Goal: Information Seeking & Learning: Get advice/opinions

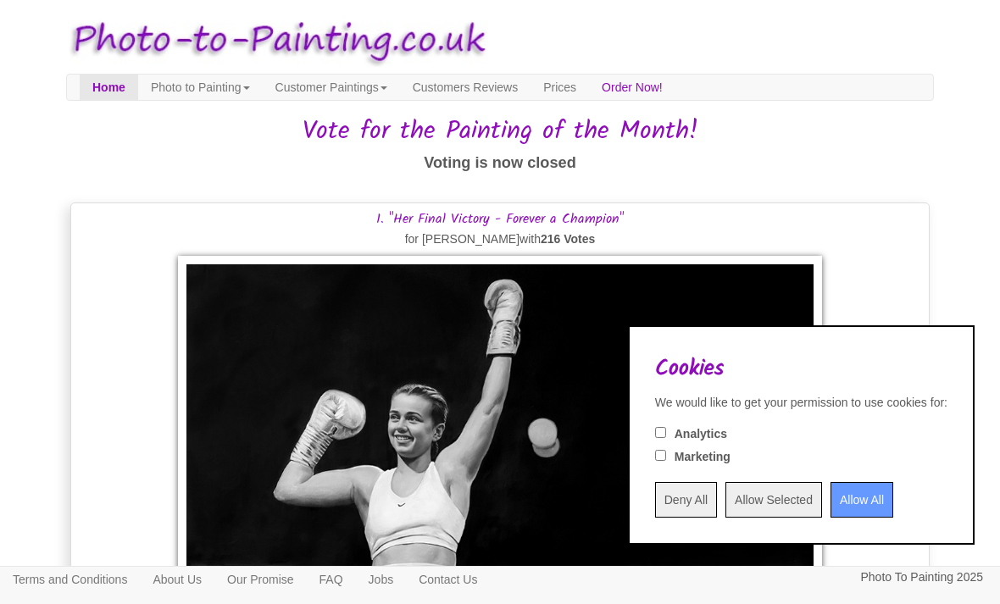
click at [854, 501] on input "Allow All" at bounding box center [862, 500] width 63 height 36
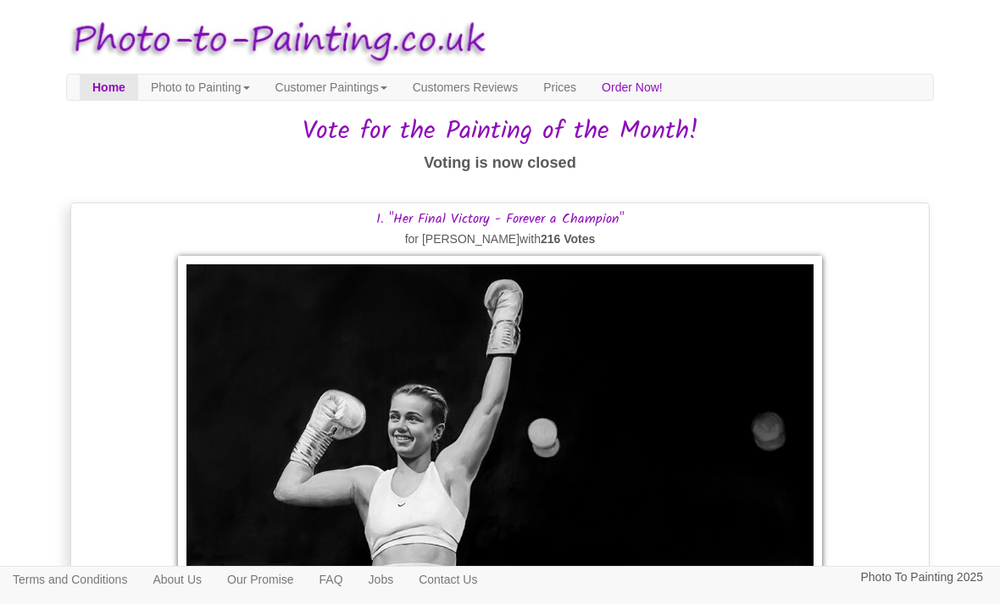
click at [387, 79] on link "Customer Paintings" at bounding box center [331, 87] width 137 height 25
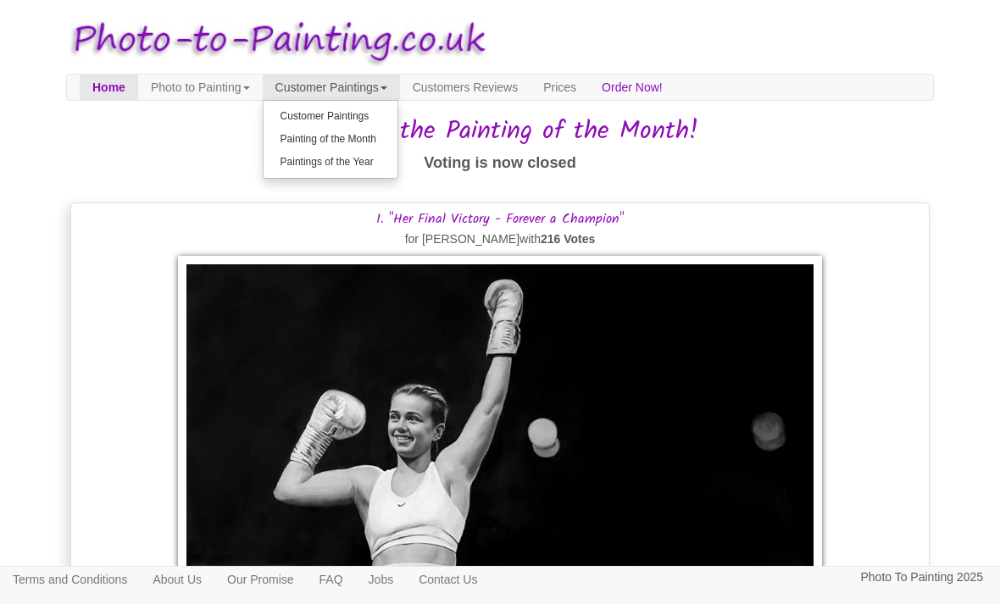
click at [381, 116] on link "Customer Paintings" at bounding box center [331, 116] width 134 height 23
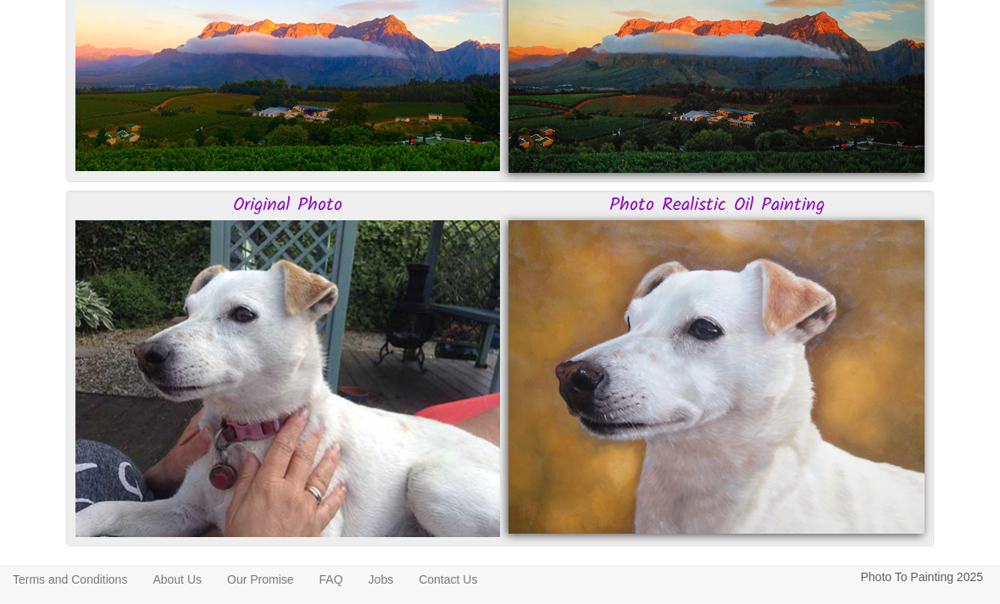
scroll to position [4447, 0]
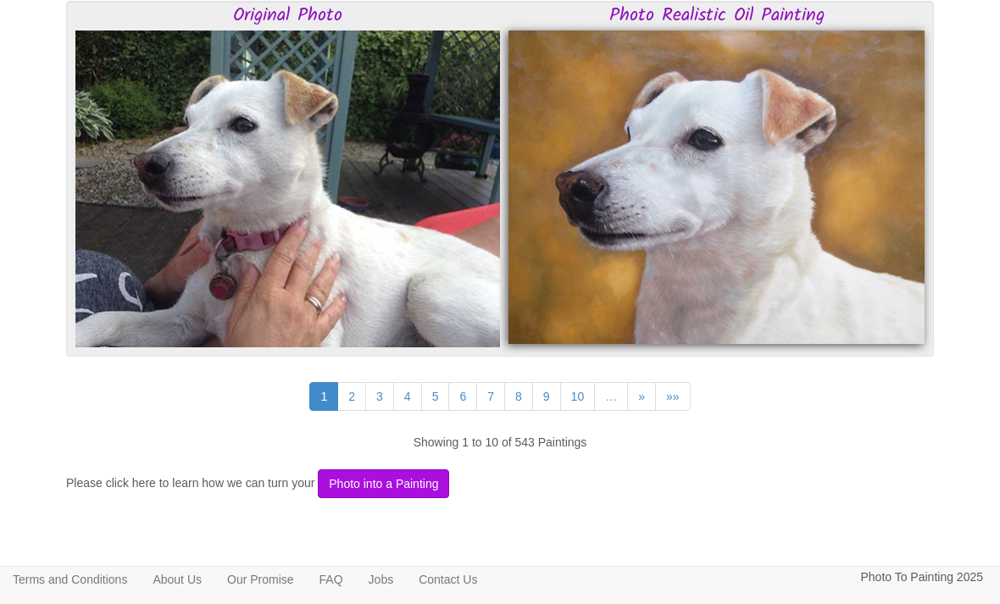
click at [353, 392] on link "2" at bounding box center [351, 396] width 29 height 29
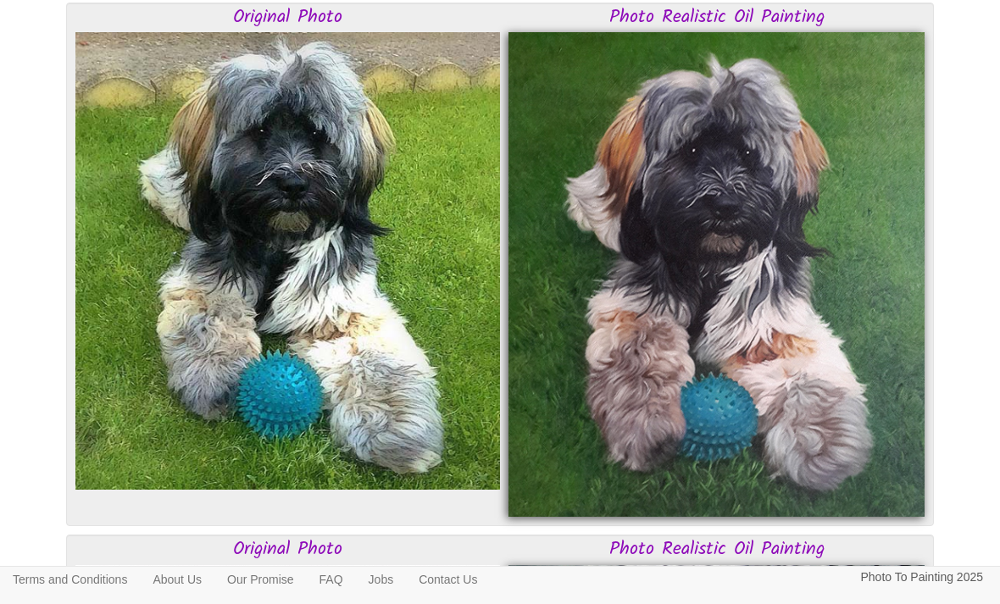
scroll to position [1697, 0]
click at [629, 604] on div "Terms and Conditions About Us Our Promise FAQ Jobs Contact Us Photo To Painting…" at bounding box center [500, 586] width 1000 height 38
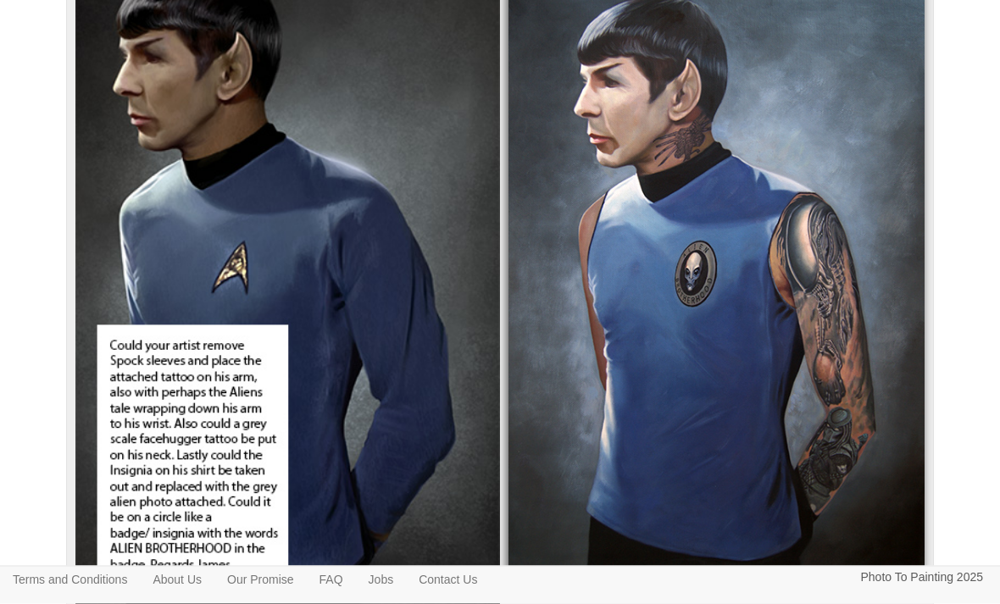
scroll to position [4161, 0]
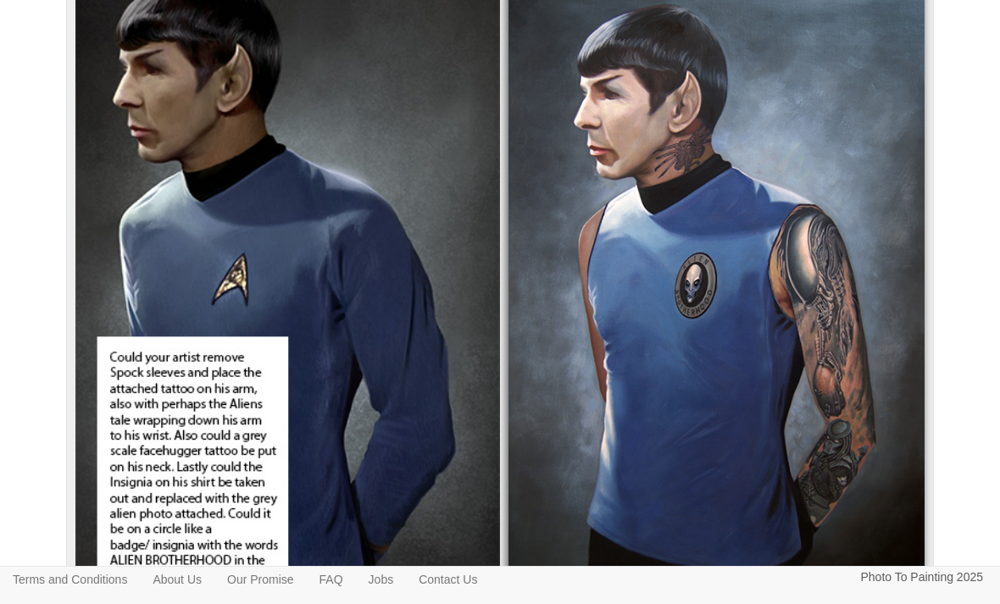
click at [717, 190] on img at bounding box center [717, 278] width 416 height 627
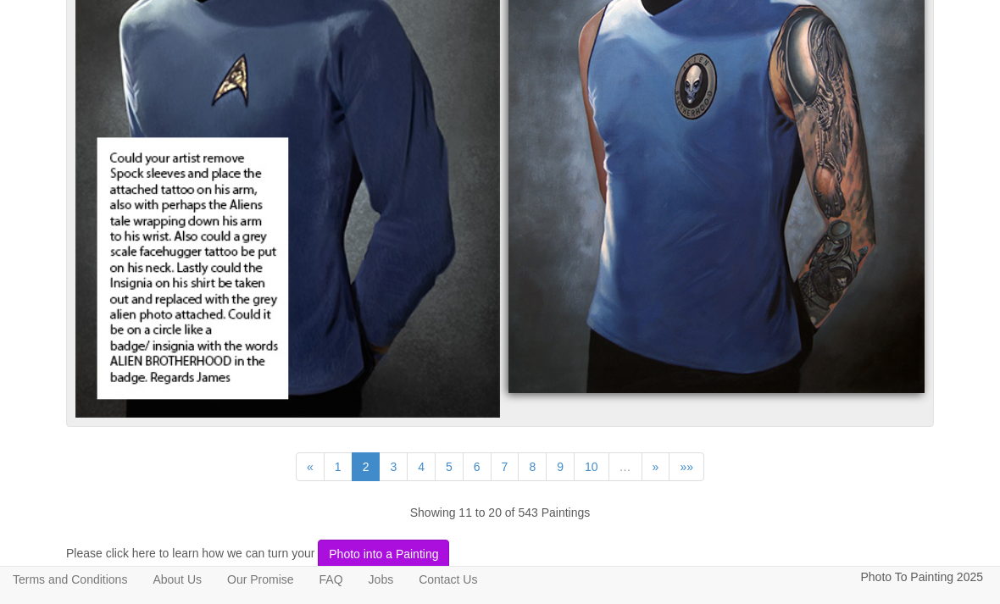
scroll to position [4433, 0]
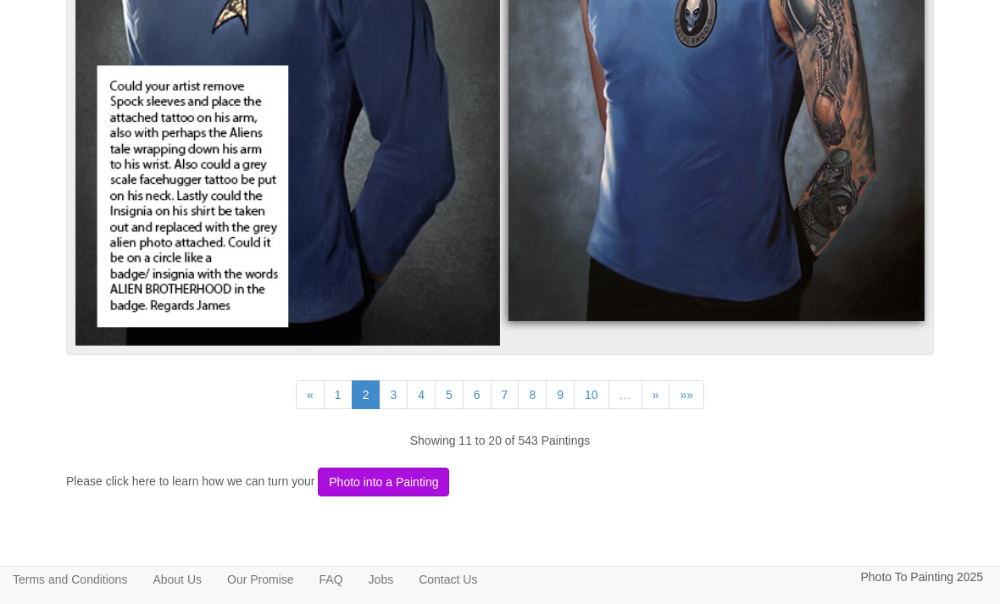
click at [395, 391] on link "3" at bounding box center [393, 395] width 29 height 29
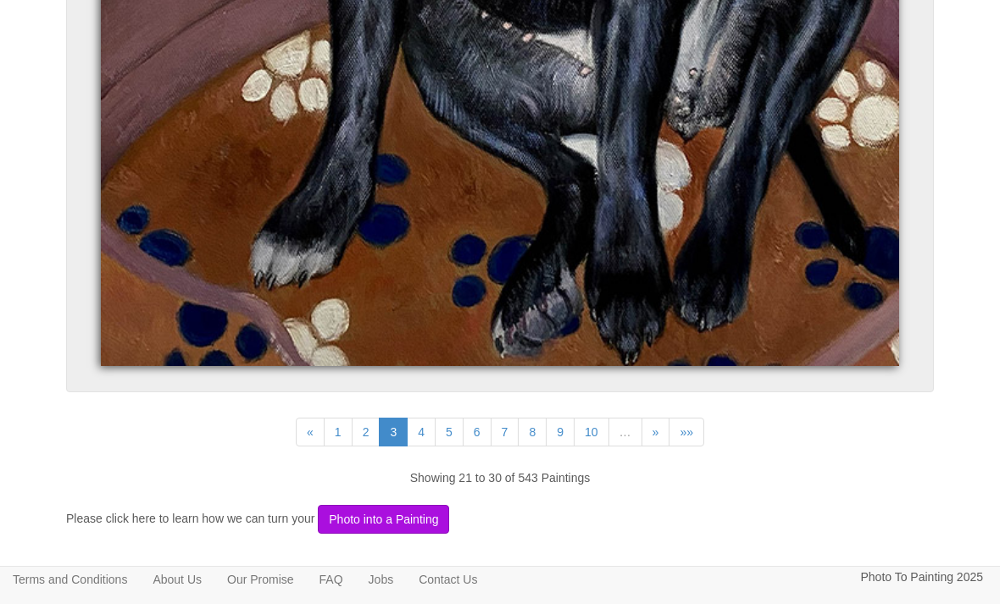
scroll to position [9780, 0]
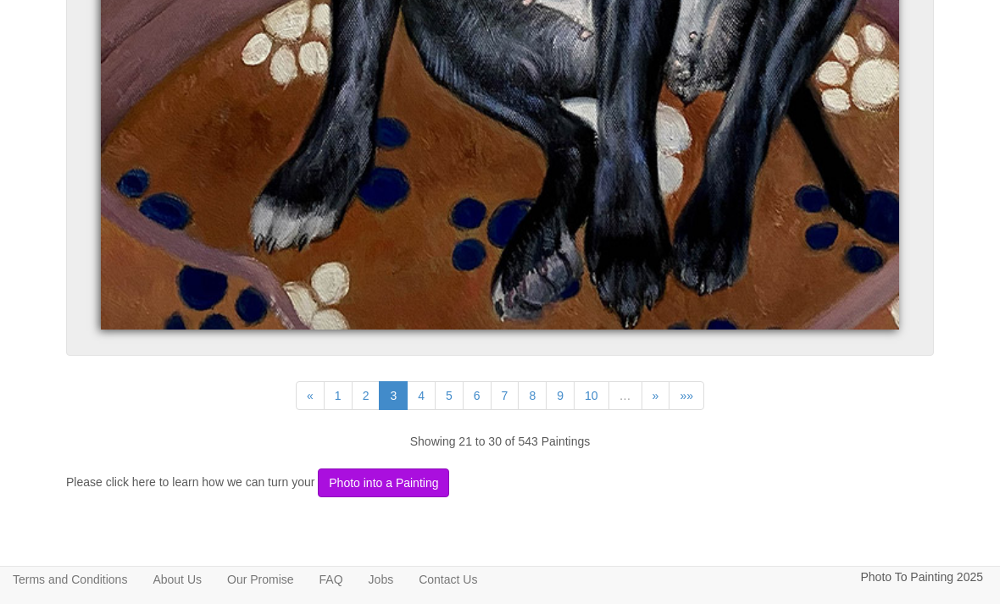
click at [421, 388] on link "4" at bounding box center [421, 395] width 29 height 29
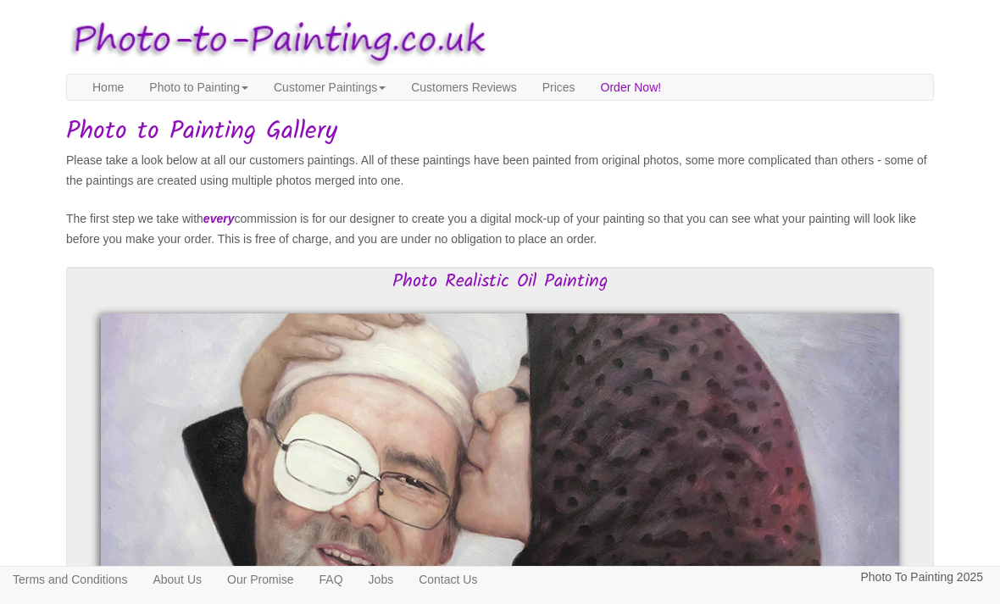
click at [504, 94] on link "Customers Reviews" at bounding box center [463, 87] width 131 height 25
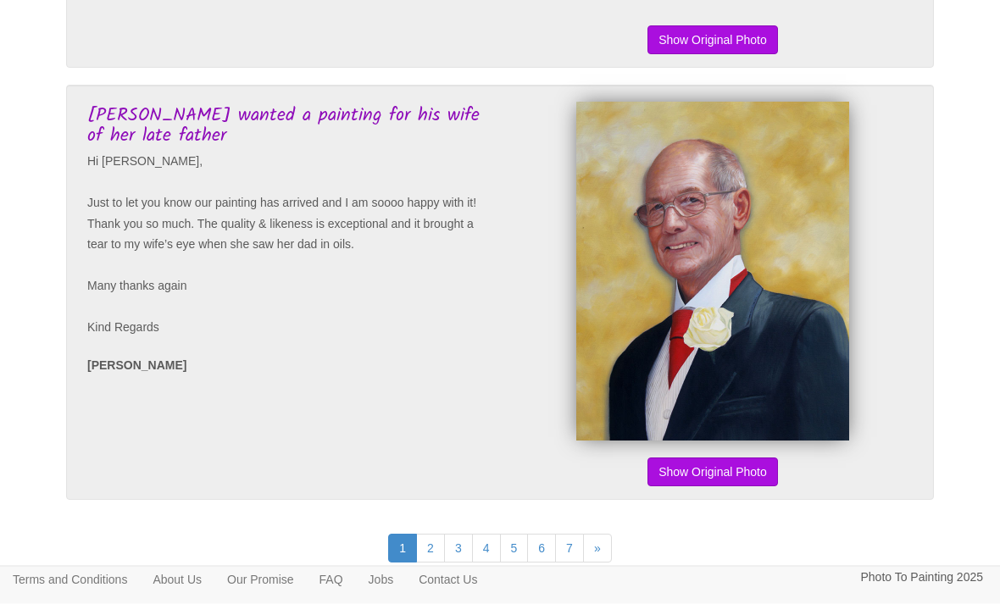
scroll to position [4186, 0]
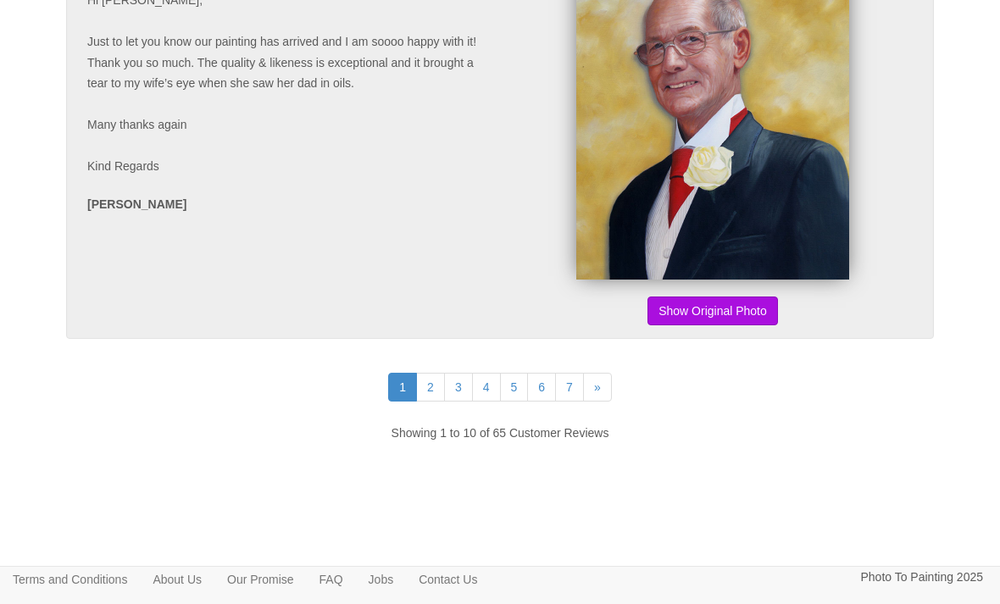
click at [425, 402] on link "2" at bounding box center [430, 387] width 29 height 29
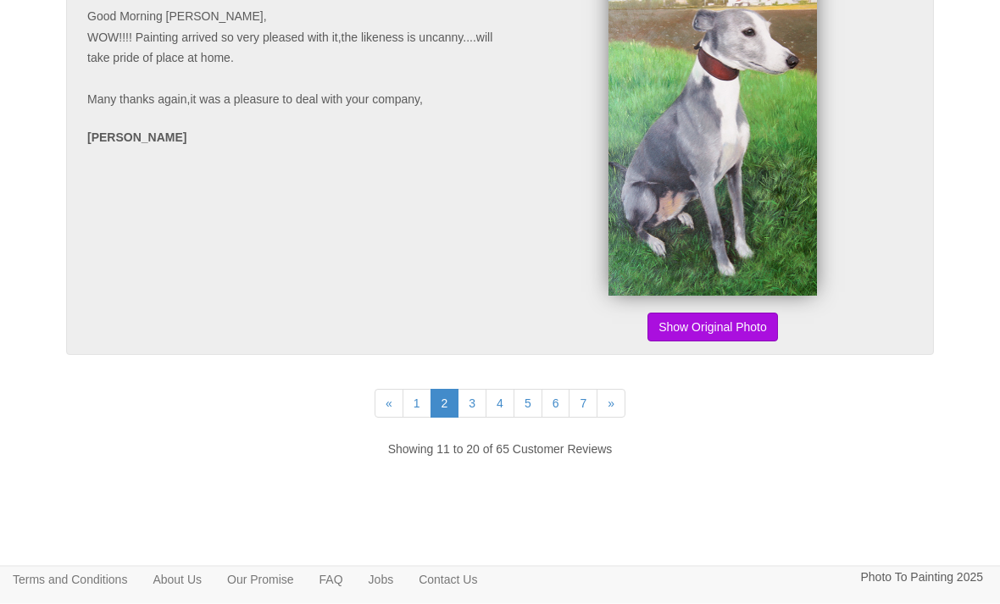
scroll to position [4118, 0]
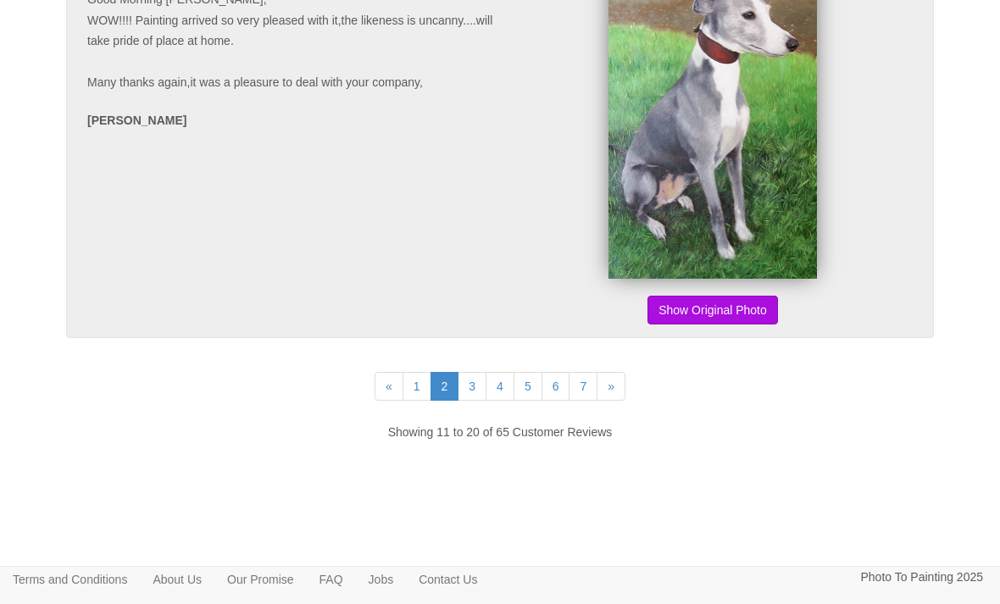
click at [478, 401] on link "3" at bounding box center [472, 386] width 29 height 29
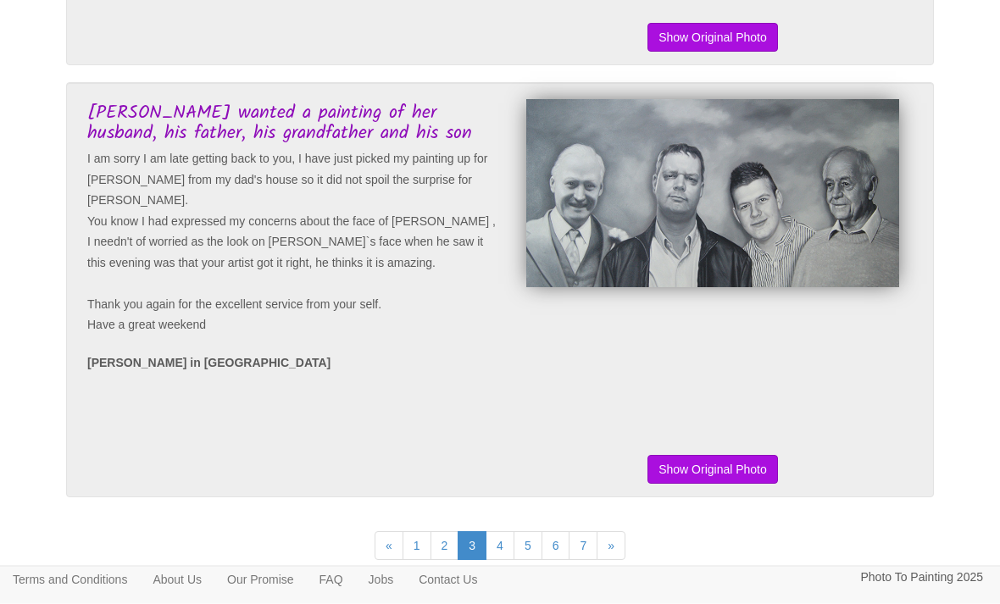
scroll to position [4071, 0]
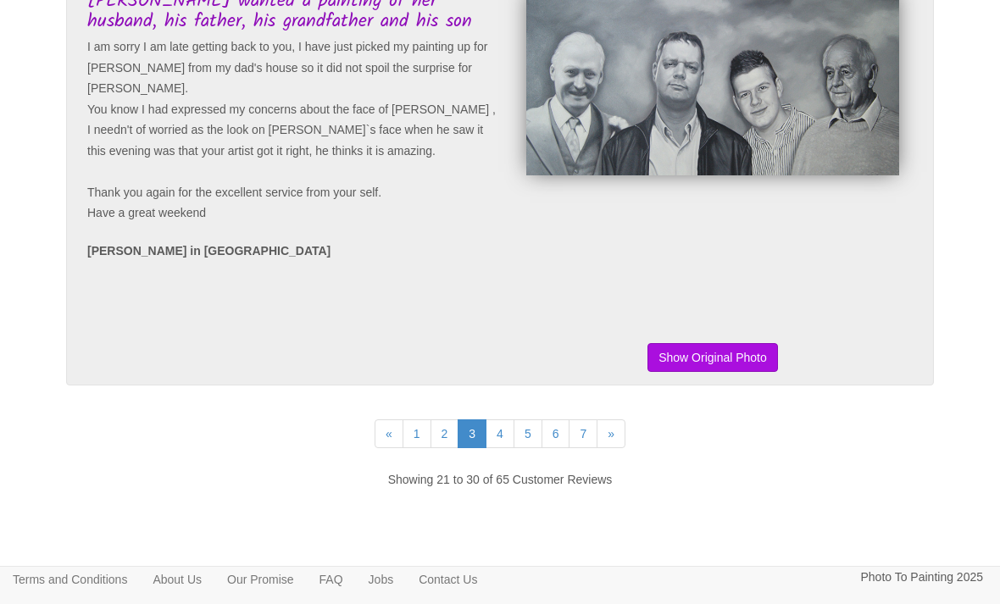
click at [497, 442] on link "4" at bounding box center [500, 434] width 29 height 29
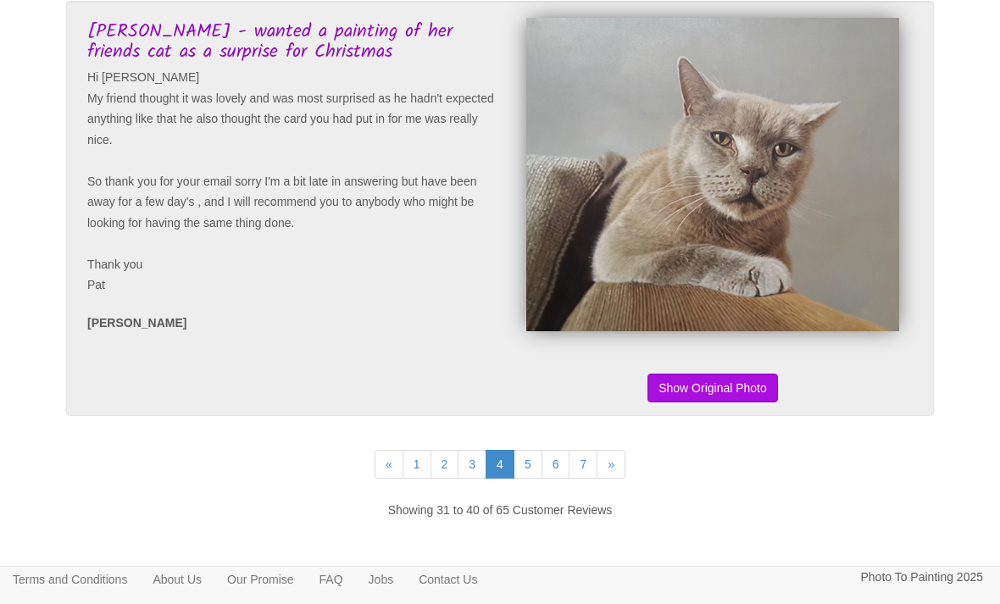
scroll to position [4071, 0]
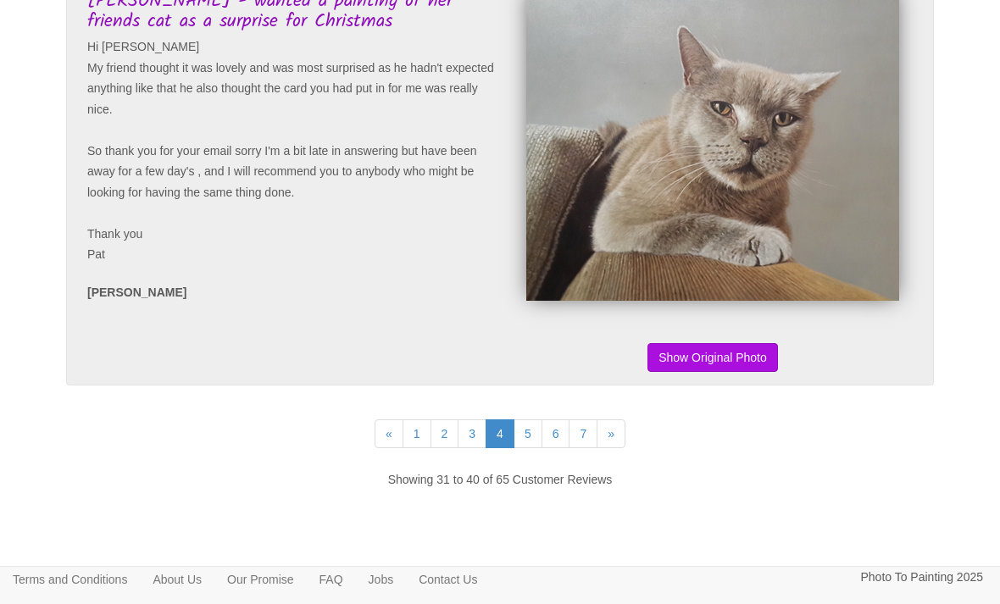
click at [536, 435] on link "5" at bounding box center [528, 434] width 29 height 29
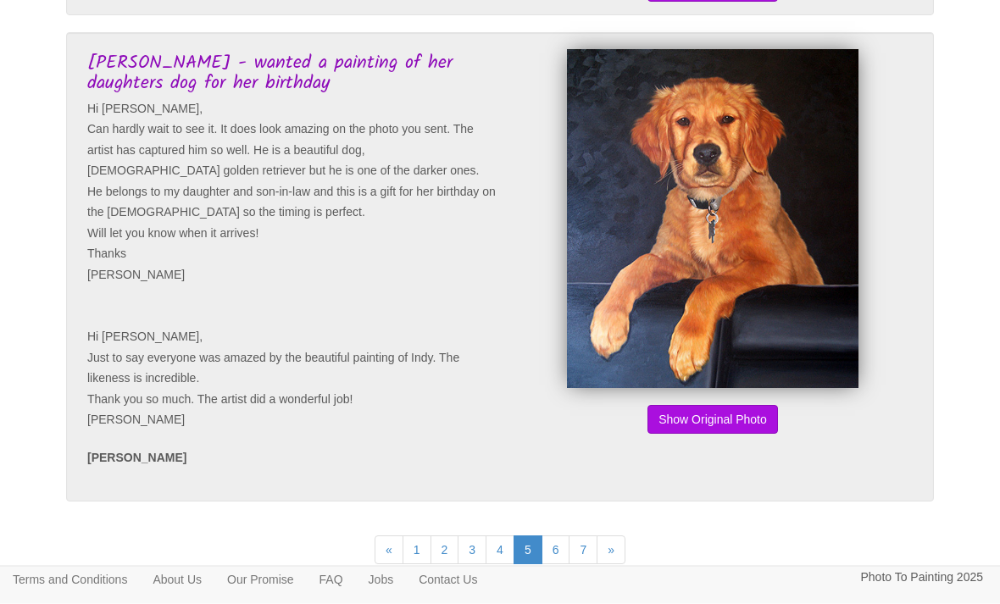
scroll to position [4072, 0]
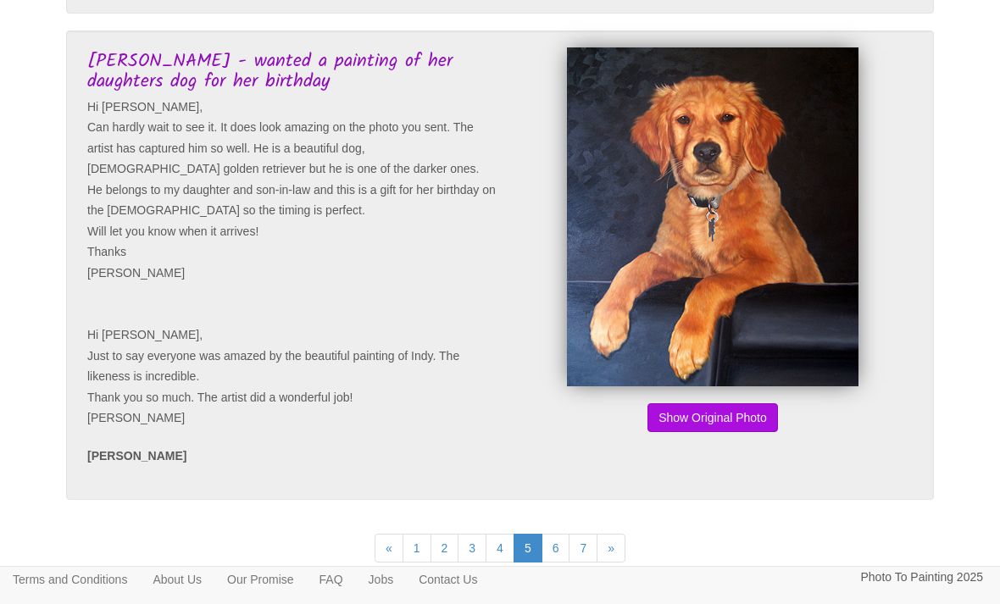
click at [557, 560] on link "6" at bounding box center [556, 548] width 29 height 29
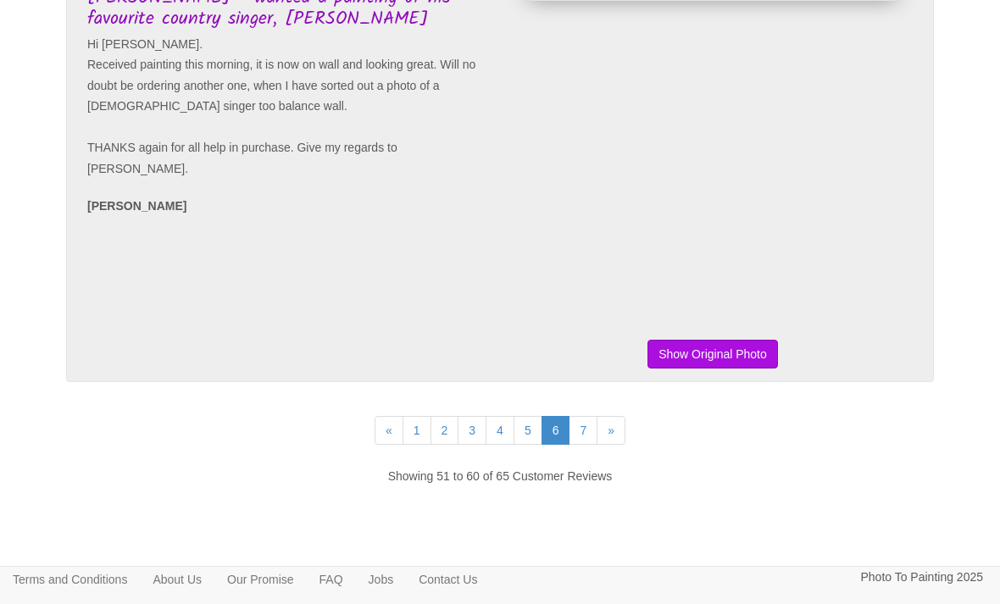
scroll to position [4145, 0]
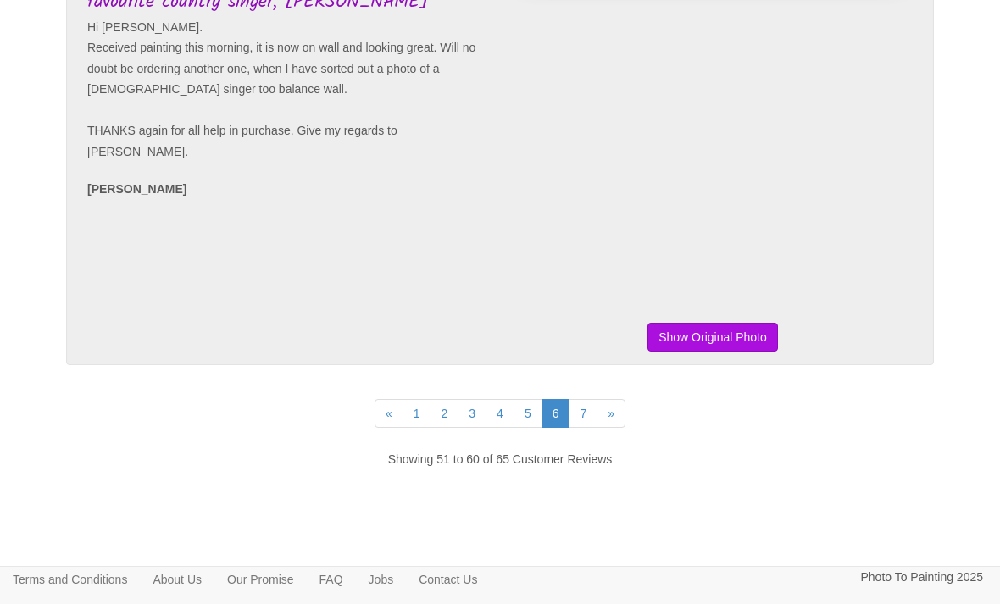
click at [594, 428] on link "7" at bounding box center [583, 413] width 29 height 29
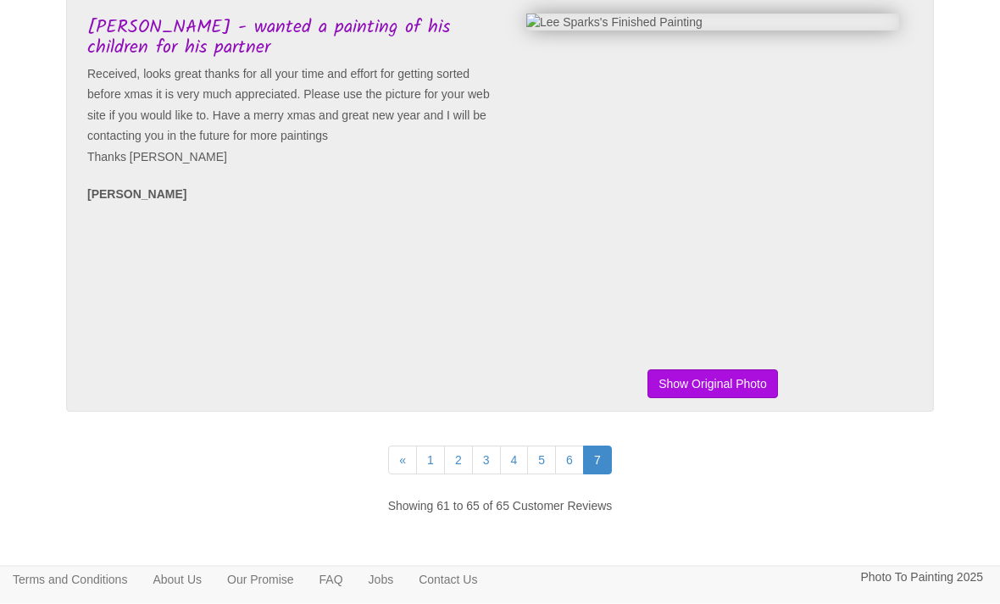
scroll to position [2058, 0]
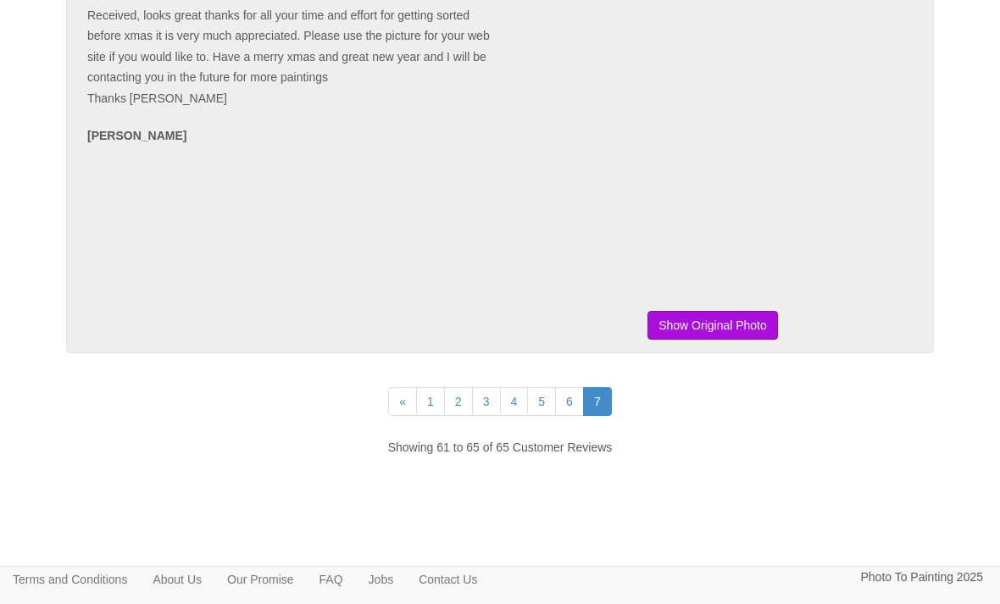
click at [404, 416] on link "«" at bounding box center [402, 401] width 29 height 29
